Goal: Task Accomplishment & Management: Use online tool/utility

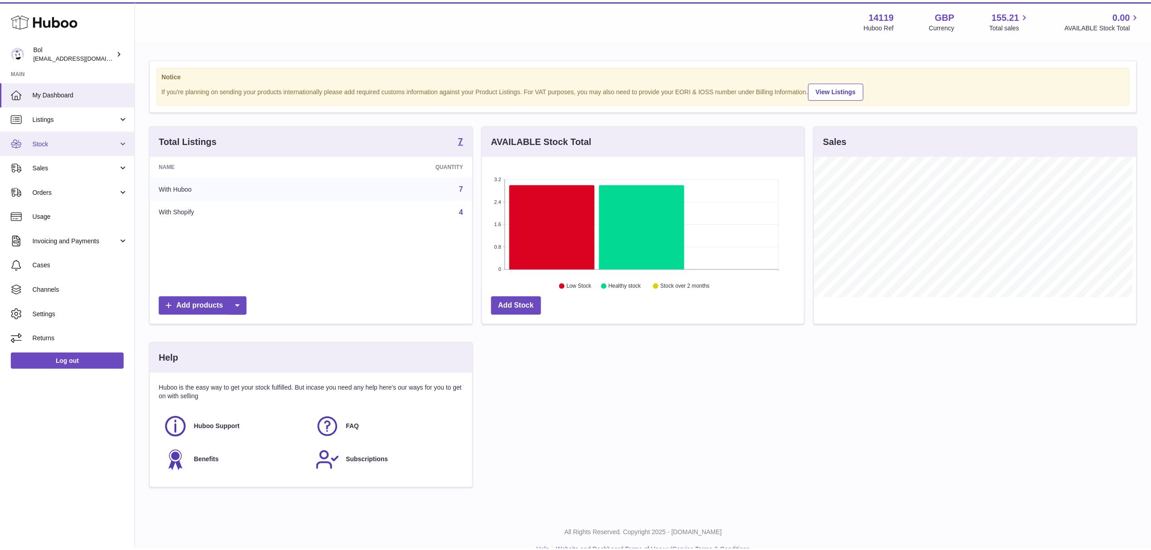
scroll to position [141, 325]
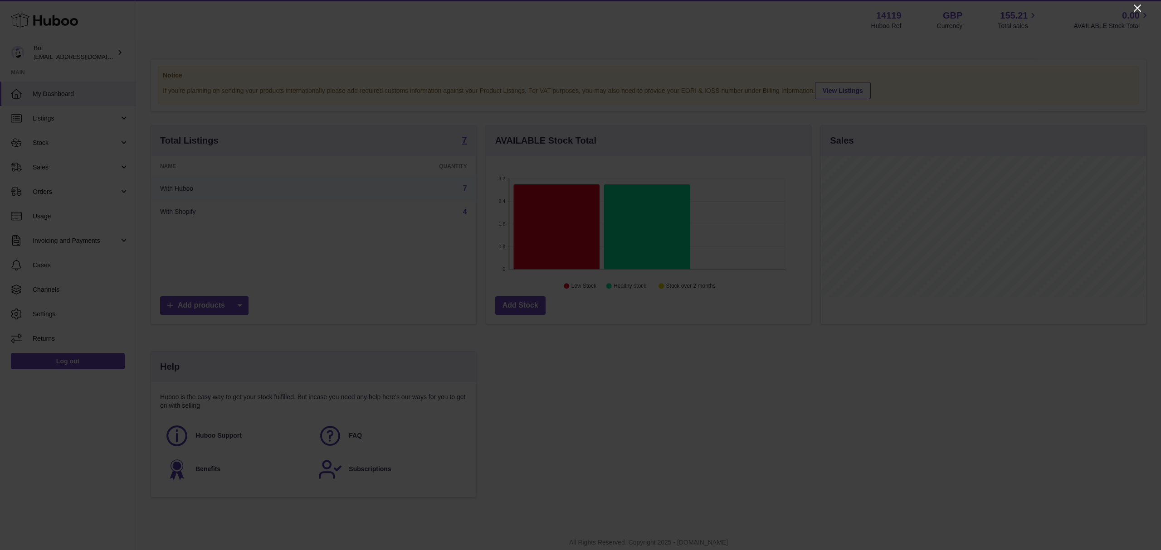
click at [1135, 8] on icon "Close" at bounding box center [1136, 8] width 11 height 11
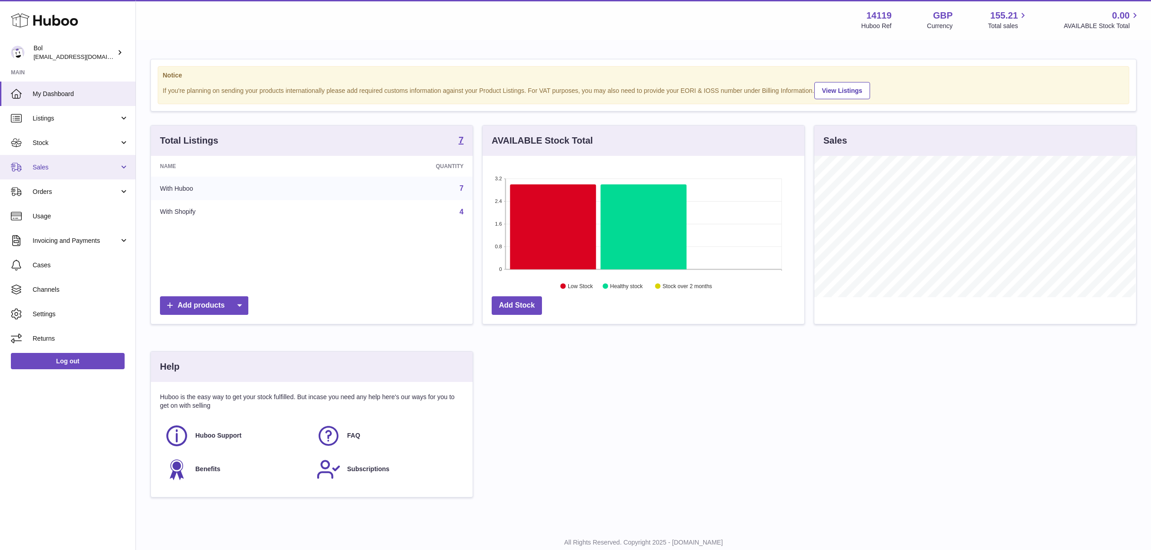
click at [44, 171] on link "Sales" at bounding box center [68, 167] width 136 height 24
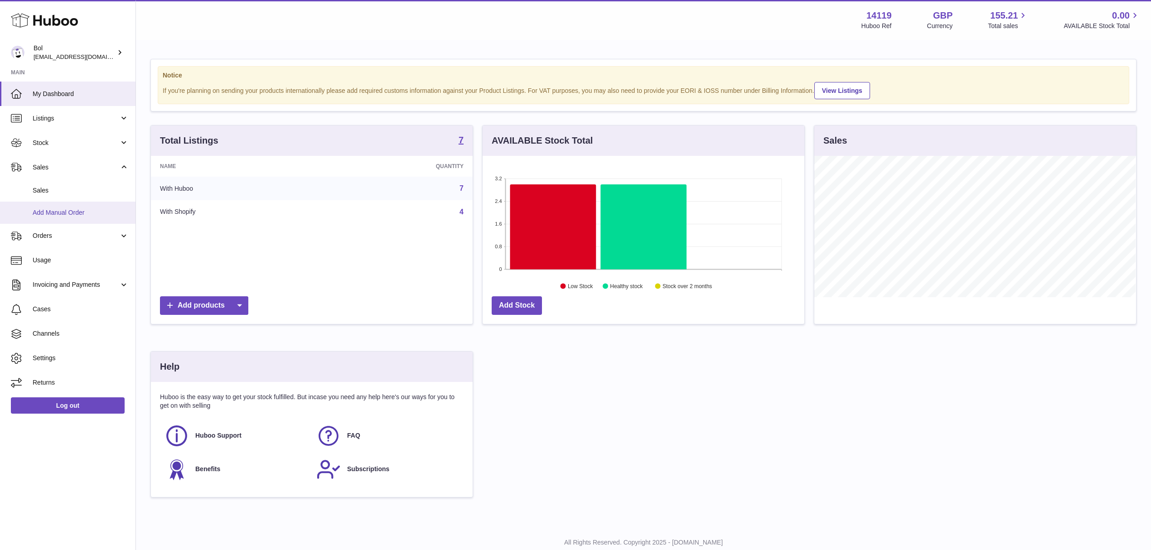
click at [52, 202] on link "Add Manual Order" at bounding box center [68, 213] width 136 height 22
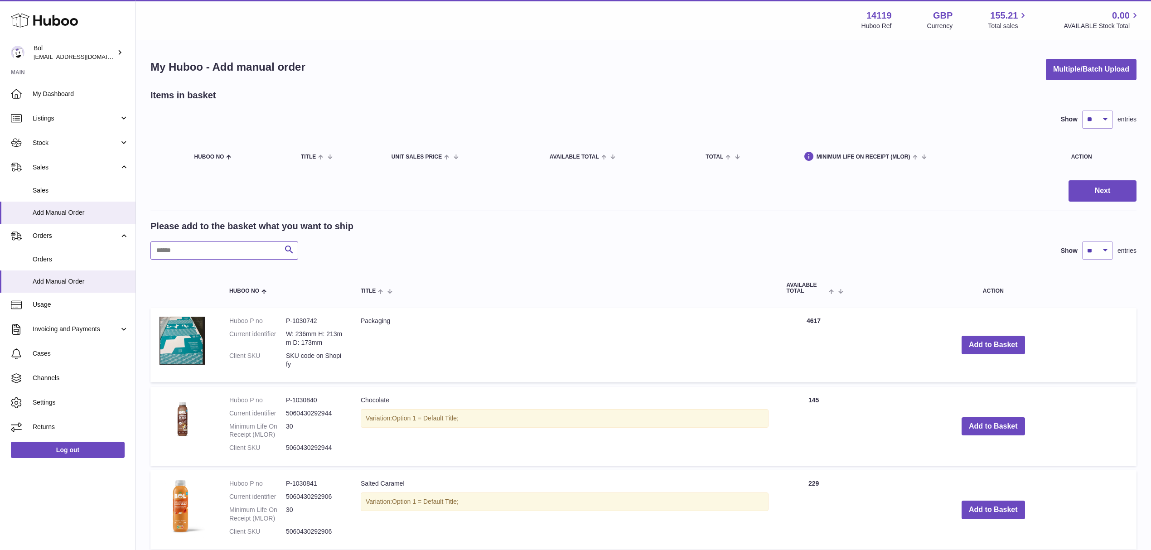
click at [198, 245] on input "text" at bounding box center [225, 251] width 148 height 18
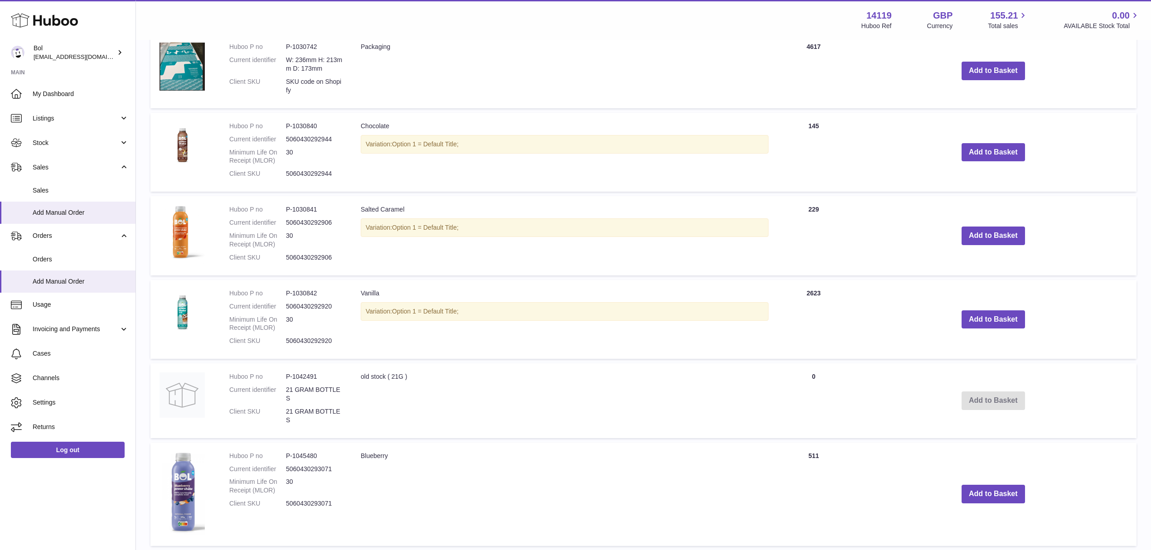
scroll to position [245, 0]
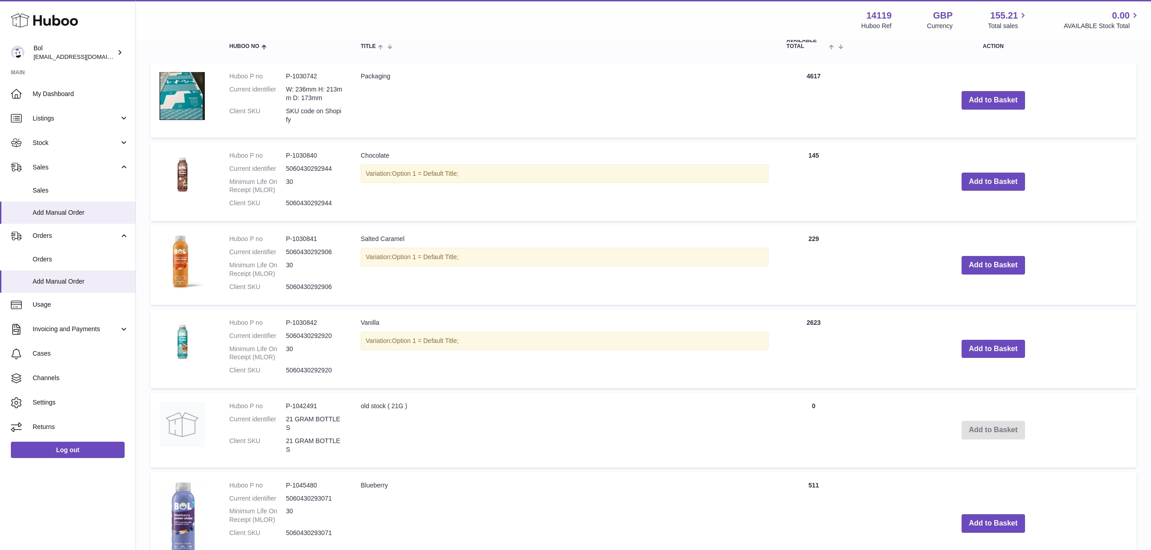
click at [309, 239] on dd "P-1030841" at bounding box center [314, 239] width 57 height 9
copy dd "1030841"
